Goal: Task Accomplishment & Management: Complete application form

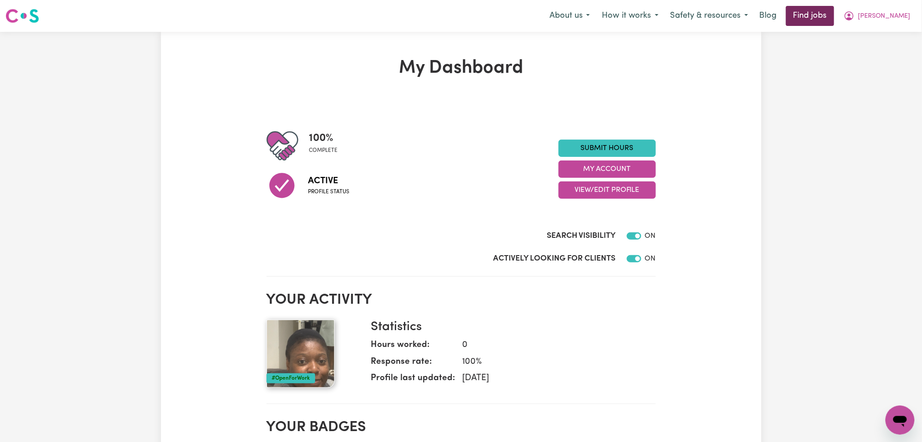
click at [833, 13] on link "Find jobs" at bounding box center [810, 16] width 48 height 20
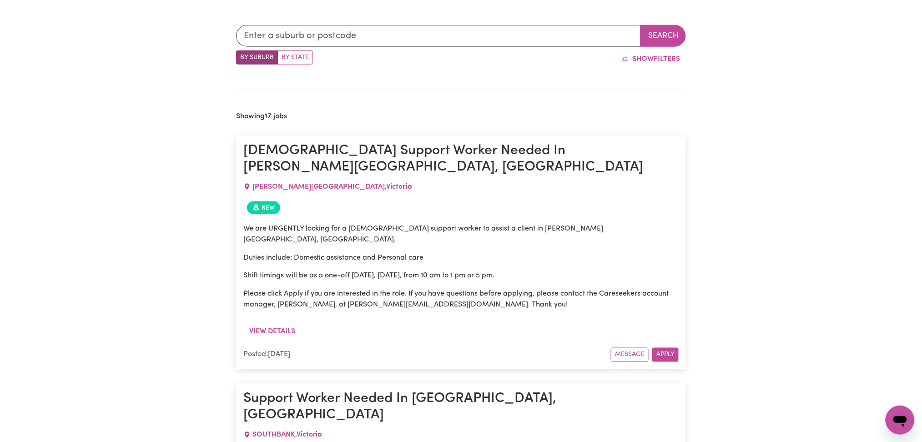
scroll to position [485, 0]
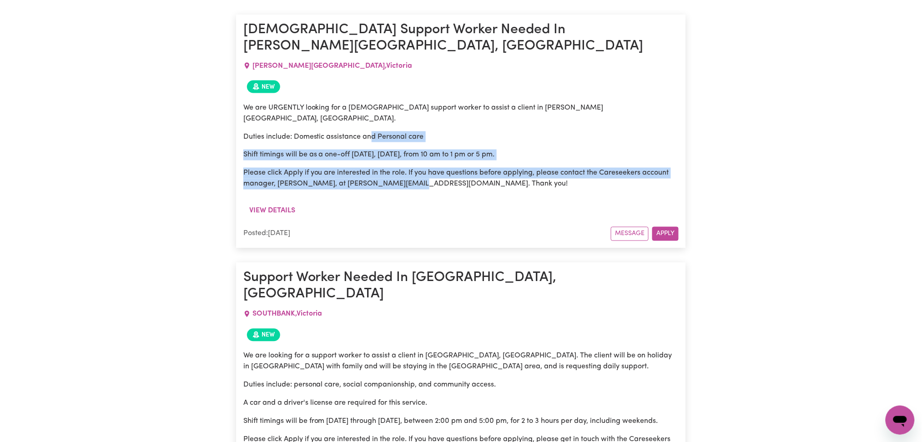
drag, startPoint x: 371, startPoint y: 97, endPoint x: 416, endPoint y: 160, distance: 77.0
click at [415, 159] on div "We are URGENTLY looking for a [DEMOGRAPHIC_DATA] support worker to assist a cli…" at bounding box center [461, 145] width 436 height 87
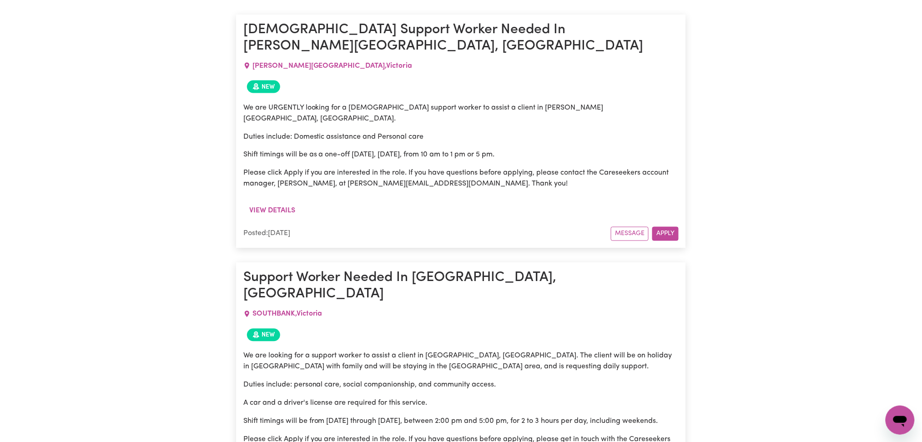
click at [419, 168] on p "Please click Apply if you are interested in the role. If you have questions bef…" at bounding box center [461, 179] width 436 height 22
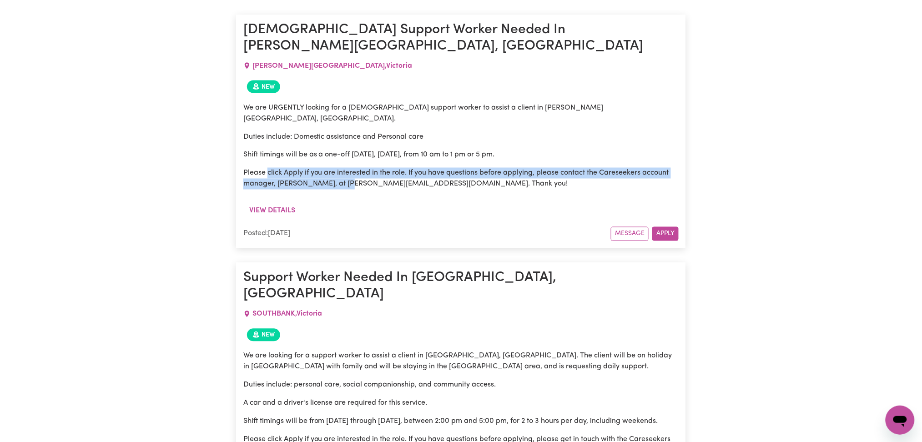
drag, startPoint x: 268, startPoint y: 140, endPoint x: 348, endPoint y: 154, distance: 80.9
click at [348, 154] on div "We are URGENTLY looking for a [DEMOGRAPHIC_DATA] support worker to assist a cli…" at bounding box center [461, 145] width 436 height 87
click at [369, 168] on p "Please click Apply if you are interested in the role. If you have questions bef…" at bounding box center [461, 179] width 436 height 22
drag, startPoint x: 280, startPoint y: 134, endPoint x: 386, endPoint y: 157, distance: 108.0
click at [386, 157] on div "We are URGENTLY looking for a [DEMOGRAPHIC_DATA] support worker to assist a cli…" at bounding box center [461, 145] width 436 height 87
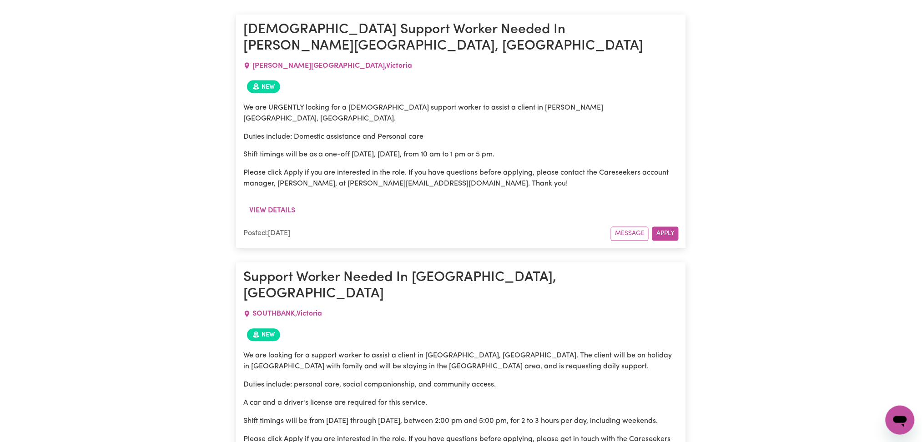
click at [389, 168] on p "Please click Apply if you are interested in the role. If you have questions bef…" at bounding box center [461, 179] width 436 height 22
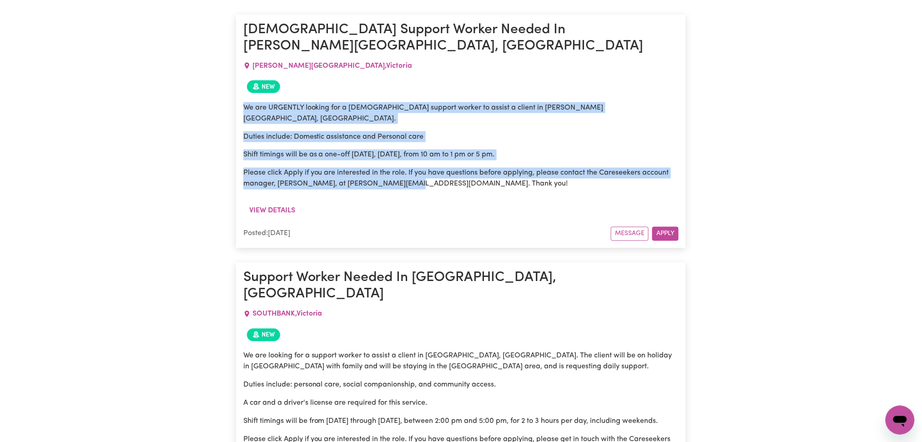
drag, startPoint x: 246, startPoint y: 96, endPoint x: 405, endPoint y: 155, distance: 169.0
click at [405, 155] on div "We are URGENTLY looking for a [DEMOGRAPHIC_DATA] support worker to assist a cli…" at bounding box center [461, 145] width 436 height 87
click at [405, 168] on p "Please click Apply if you are interested in the role. If you have questions bef…" at bounding box center [461, 179] width 436 height 22
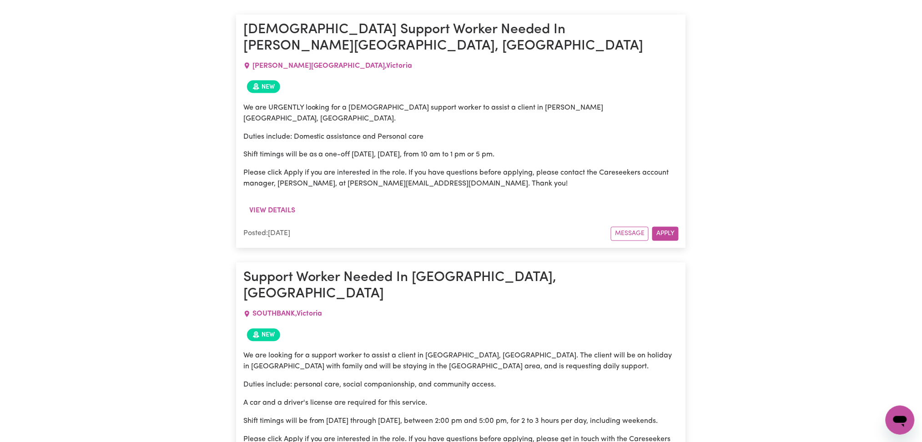
scroll to position [546, 0]
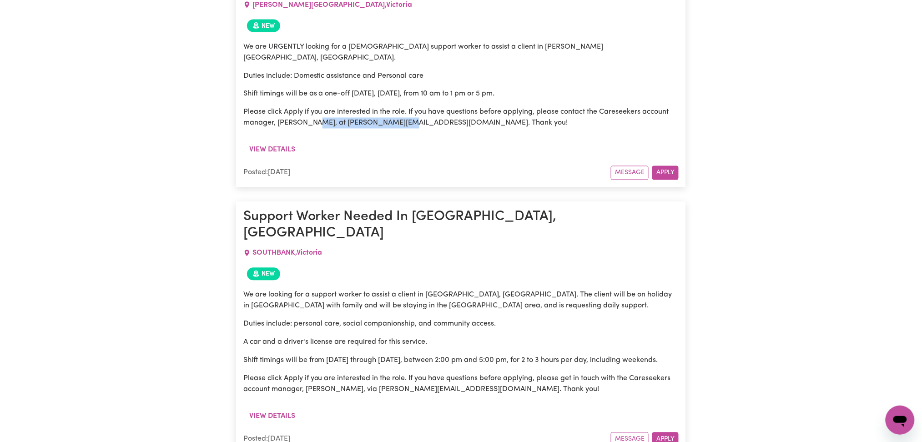
drag, startPoint x: 309, startPoint y: 95, endPoint x: 398, endPoint y: 94, distance: 89.6
click at [398, 107] on p "Please click Apply if you are interested in the role. If you have questions bef…" at bounding box center [461, 118] width 436 height 22
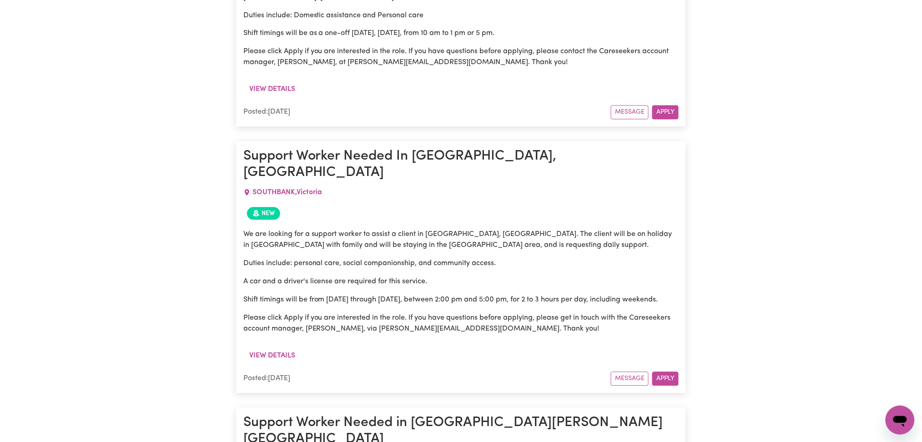
click at [403, 204] on div "New" at bounding box center [461, 214] width 436 height 20
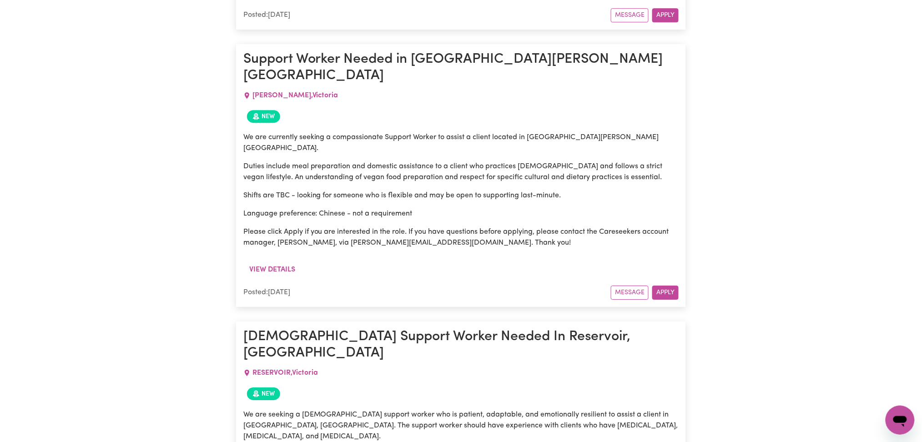
scroll to position [1092, 0]
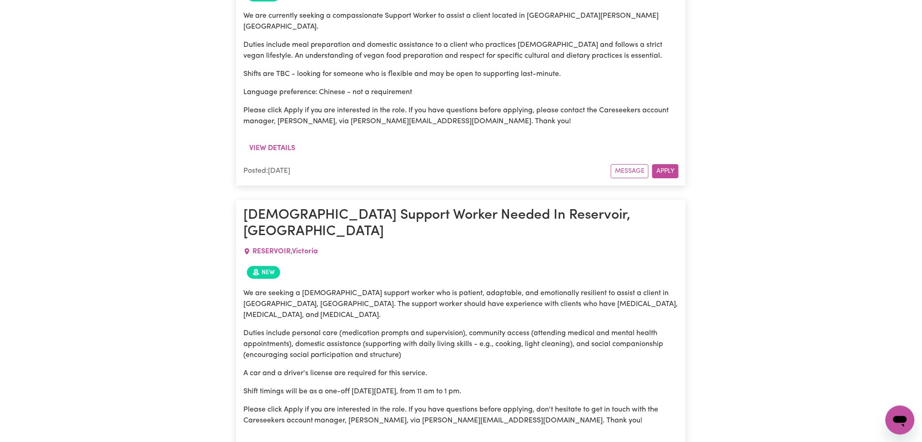
click at [409, 288] on p "We are seeking a [DEMOGRAPHIC_DATA] support worker who is patient, adaptable, a…" at bounding box center [461, 304] width 436 height 33
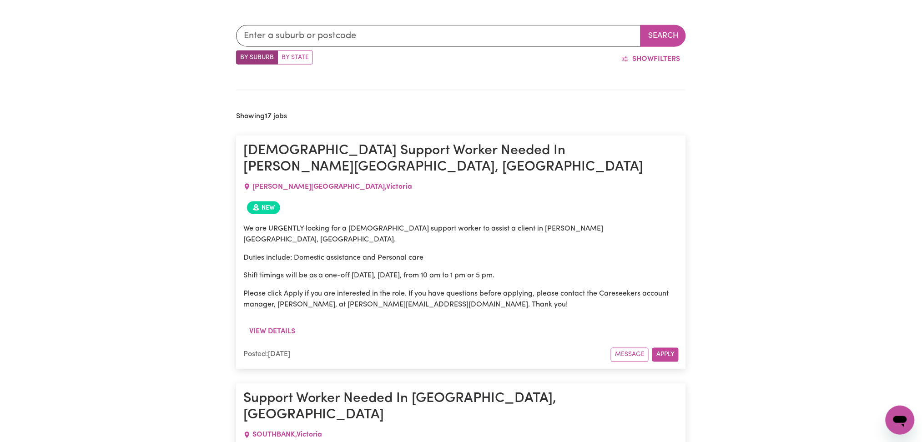
scroll to position [425, 0]
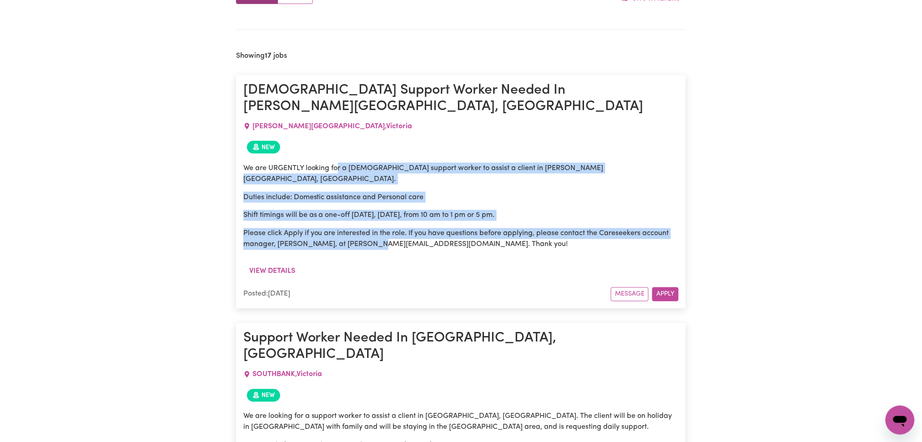
drag, startPoint x: 338, startPoint y: 146, endPoint x: 379, endPoint y: 218, distance: 83.3
click at [377, 218] on div "We are URGENTLY looking for a [DEMOGRAPHIC_DATA] support worker to assist a cli…" at bounding box center [461, 210] width 436 height 106
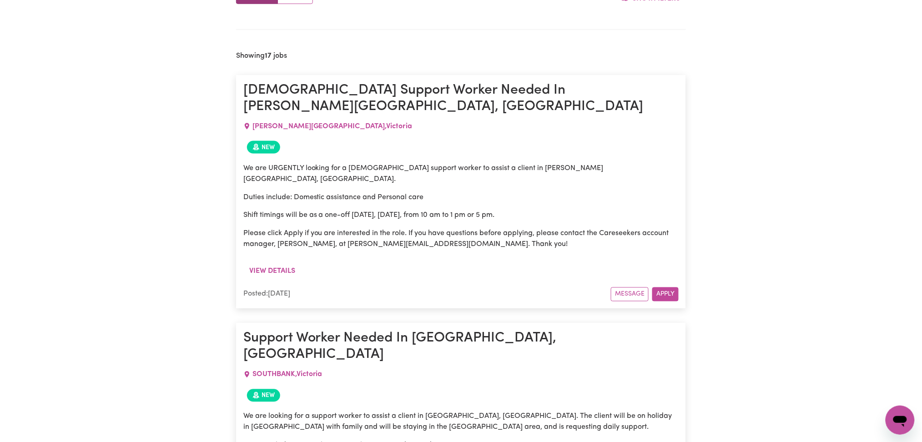
click at [379, 228] on p "Please click Apply if you are interested in the role. If you have questions bef…" at bounding box center [461, 239] width 436 height 22
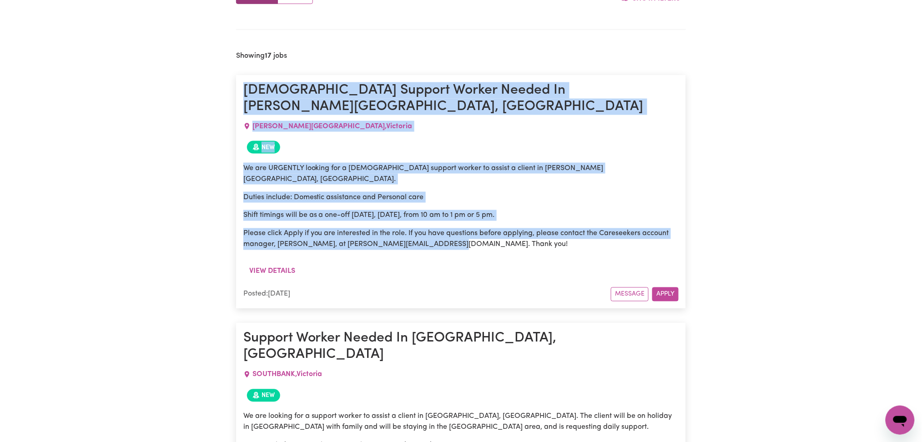
drag, startPoint x: 446, startPoint y: 214, endPoint x: 238, endPoint y: 91, distance: 241.3
click at [238, 91] on article "[DEMOGRAPHIC_DATA] Support Worker Needed In [PERSON_NAME][GEOGRAPHIC_DATA], [GE…" at bounding box center [461, 192] width 450 height 234
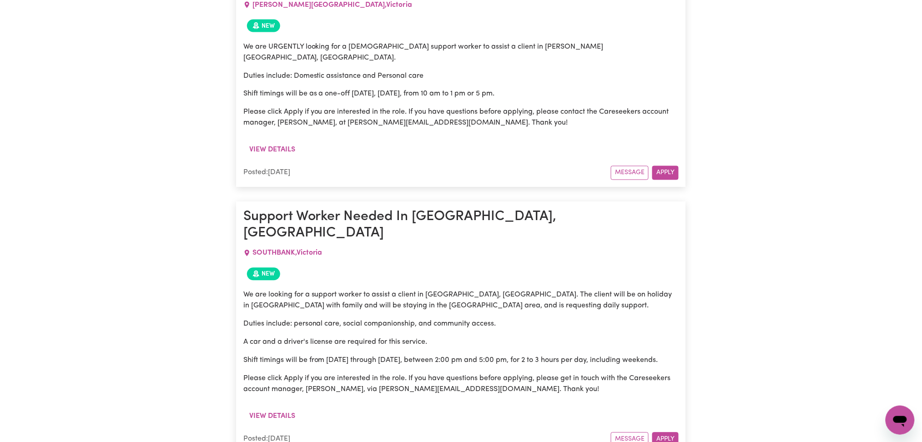
scroll to position [728, 0]
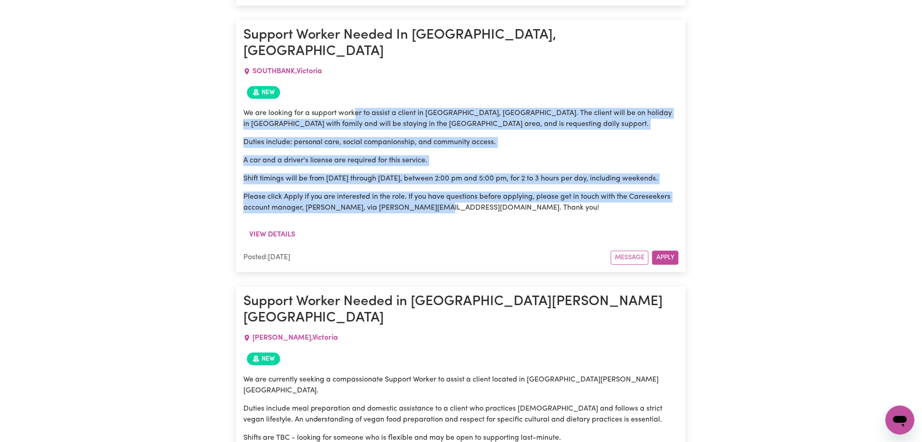
drag, startPoint x: 356, startPoint y: 60, endPoint x: 435, endPoint y: 185, distance: 148.3
click at [435, 185] on div "We are looking for a support worker to assist a client in [GEOGRAPHIC_DATA], [G…" at bounding box center [461, 164] width 436 height 124
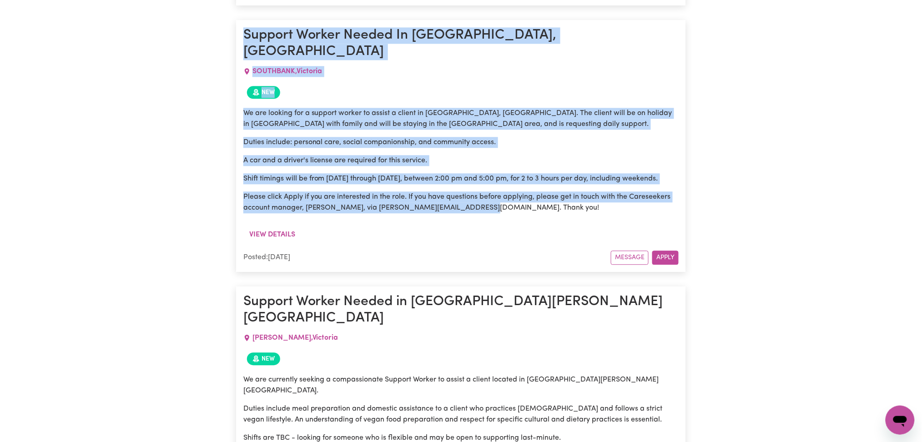
drag, startPoint x: 481, startPoint y: 179, endPoint x: 243, endPoint y: 13, distance: 289.6
click at [243, 20] on article "Support Worker Needed In [GEOGRAPHIC_DATA], [GEOGRAPHIC_DATA] [GEOGRAPHIC_DATA]…" at bounding box center [461, 146] width 450 height 252
click at [369, 137] on p "Duties include: personal care, social companionship, and community access." at bounding box center [461, 142] width 436 height 11
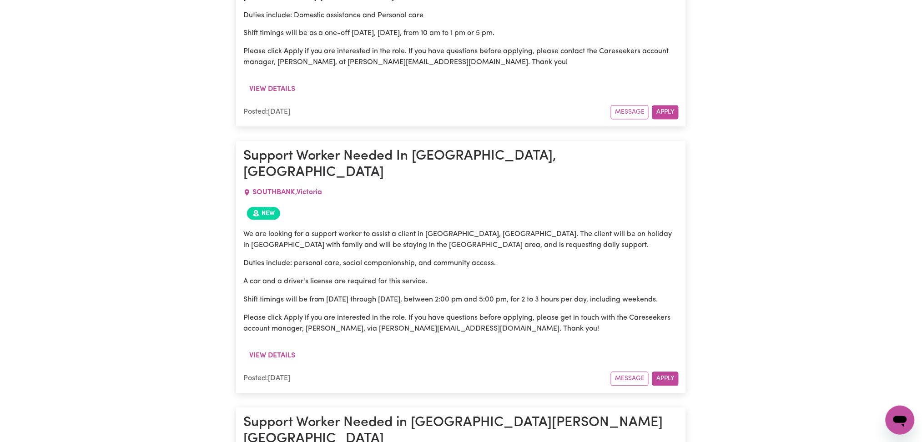
scroll to position [971, 0]
